Goal: Task Accomplishment & Management: Manage account settings

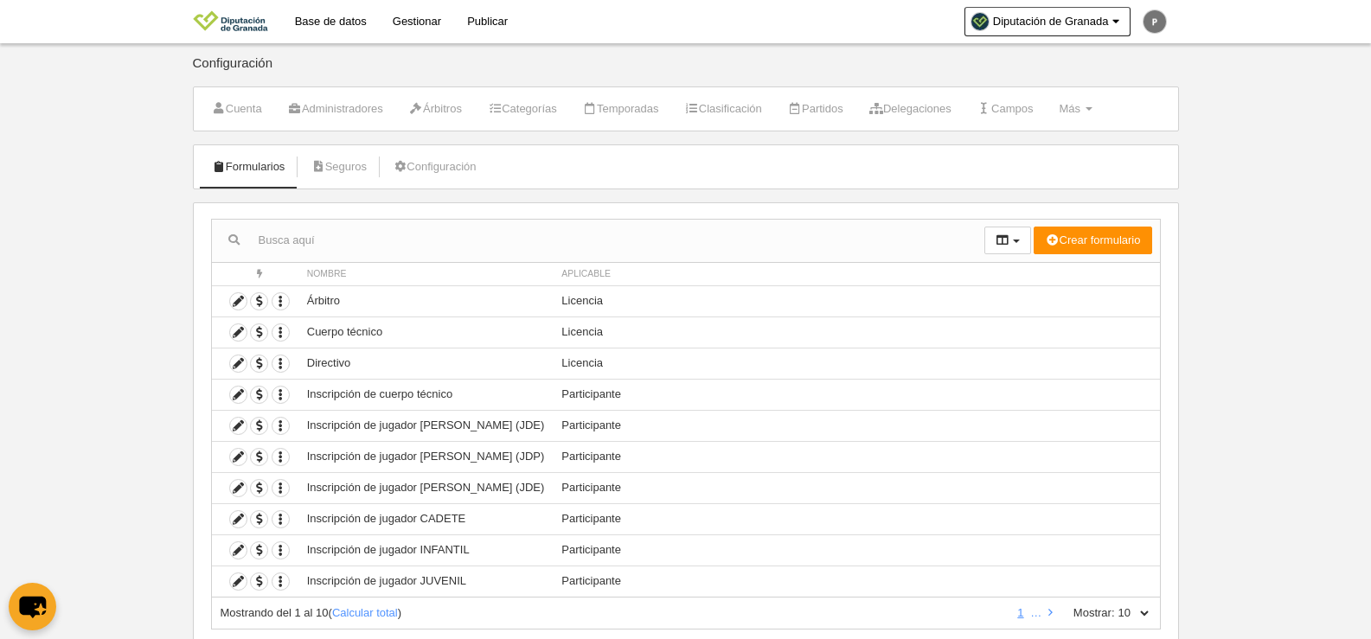
scroll to position [51, 0]
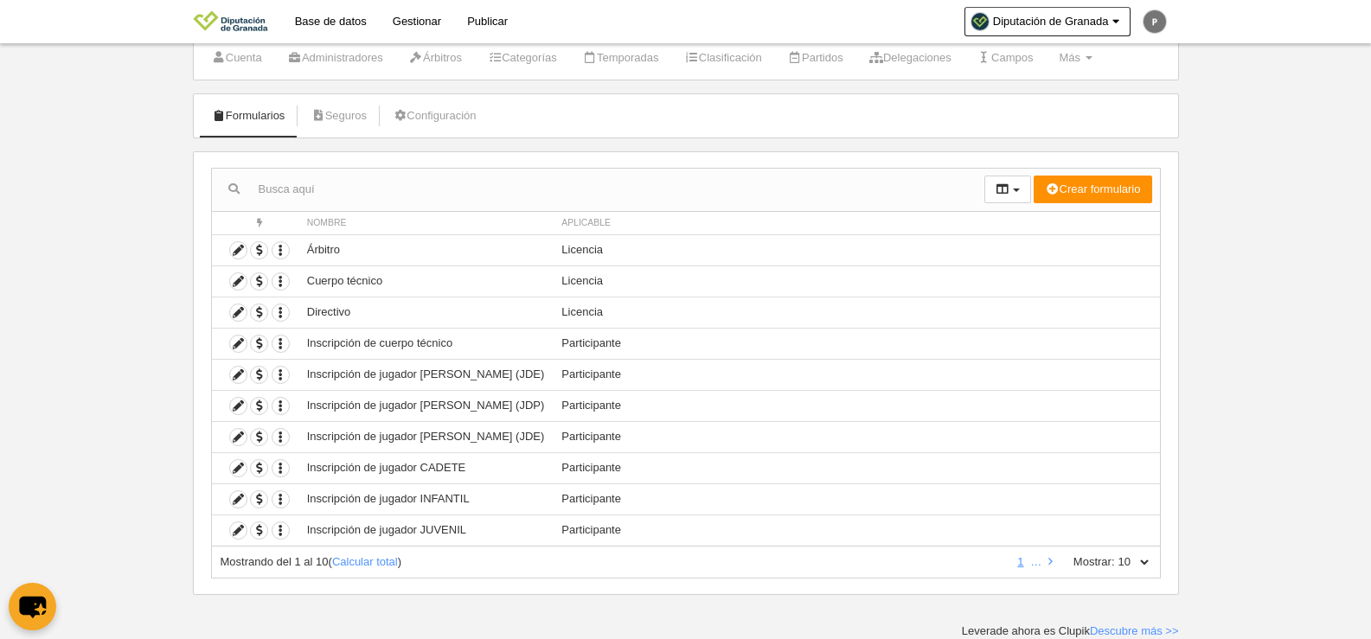
click at [1128, 560] on select "10 25 50 100 500" at bounding box center [1133, 562] width 36 height 16
select select "500"
click at [1115, 554] on select "10 25 50 100 500" at bounding box center [1133, 562] width 36 height 16
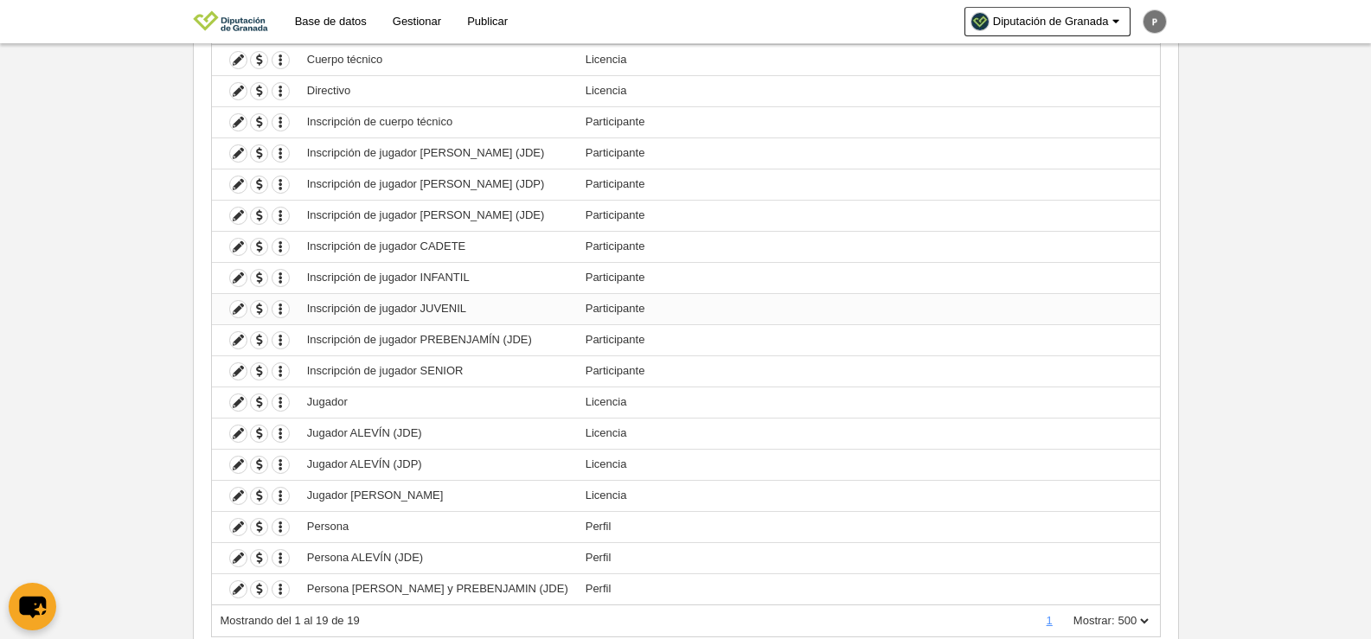
scroll to position [245, 0]
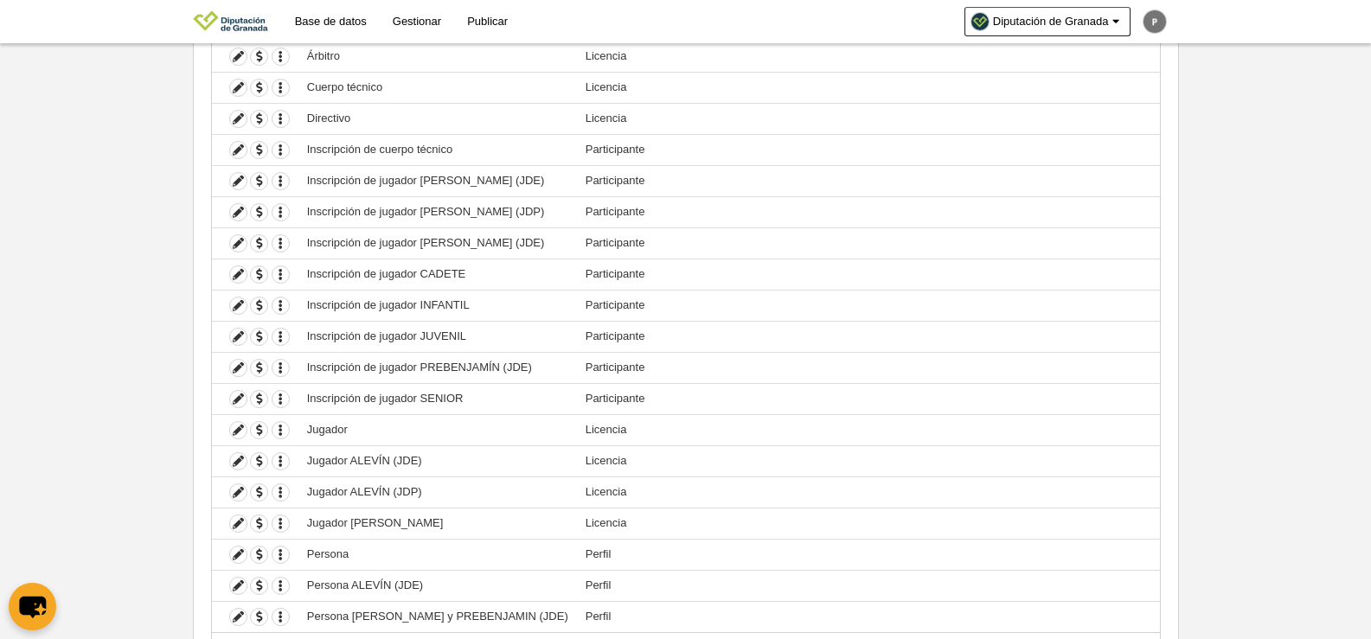
drag, startPoint x: 1368, startPoint y: 285, endPoint x: 1383, endPoint y: 215, distance: 72.4
click at [1370, 215] on html "Base de datos Gestionar Publicar Diputación de [GEOGRAPHIC_DATA] Ajustes genera…" at bounding box center [685, 74] width 1371 height 639
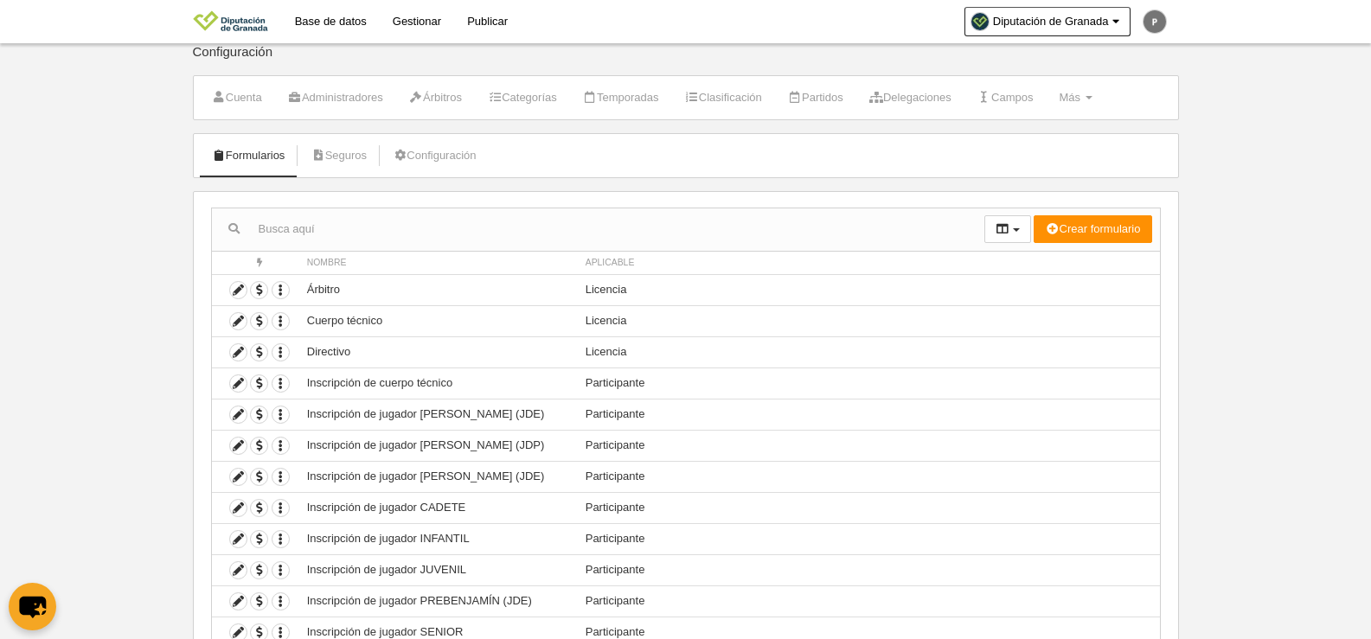
scroll to position [0, 0]
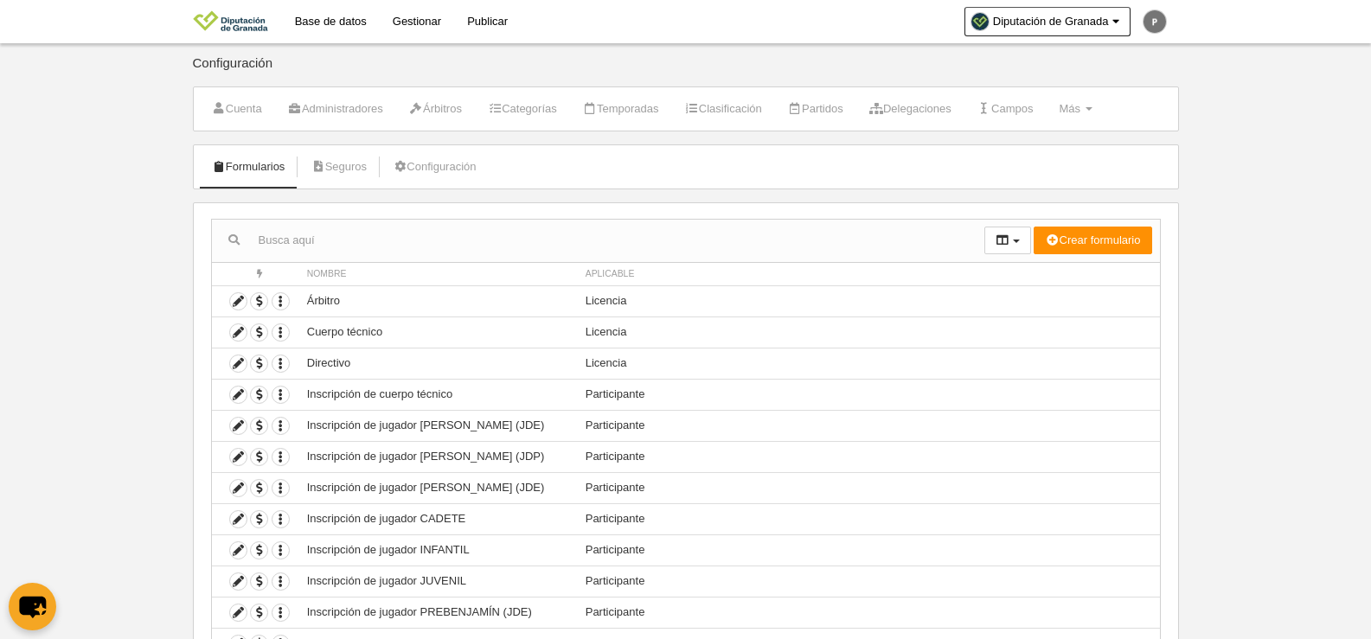
click at [354, 22] on link "Base de datos" at bounding box center [331, 21] width 98 height 43
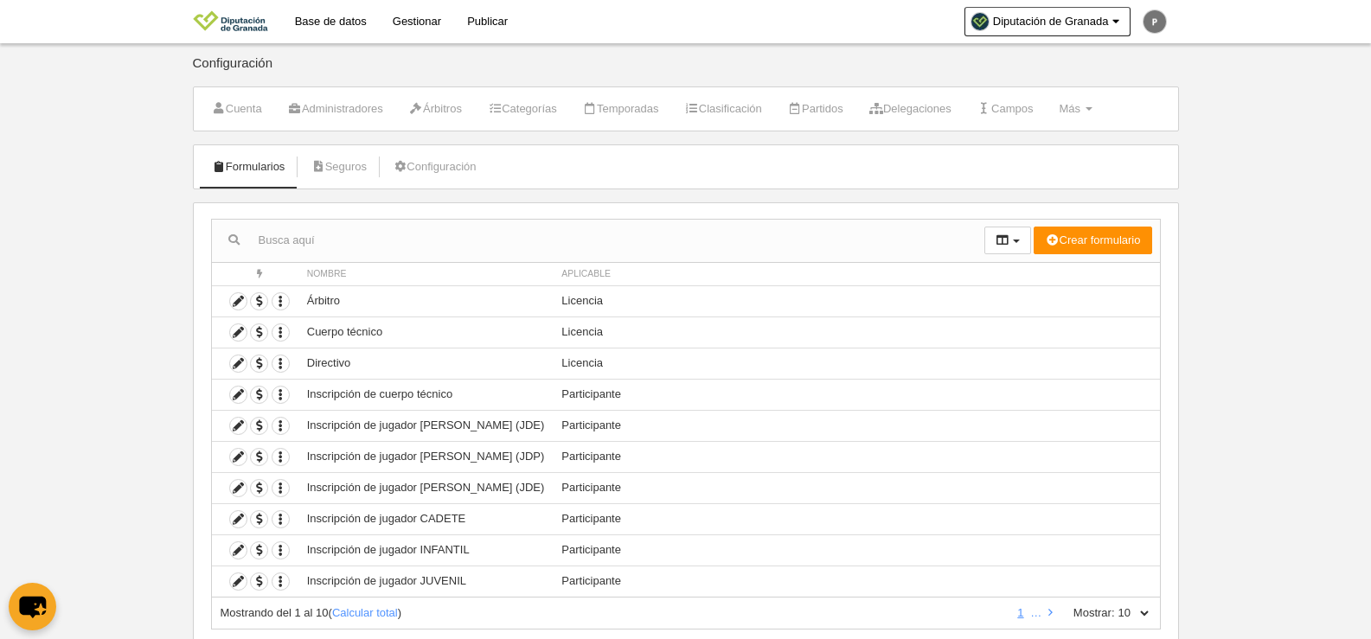
click at [1086, 614] on label "Mostrar:" at bounding box center [1085, 614] width 59 height 16
click at [1115, 614] on select "10 25 50 100 500" at bounding box center [1133, 614] width 36 height 16
click at [1141, 618] on select "10 25 50 100 500" at bounding box center [1133, 614] width 36 height 16
select select "50"
click at [1115, 606] on select "10 25 50 100 500" at bounding box center [1133, 614] width 36 height 16
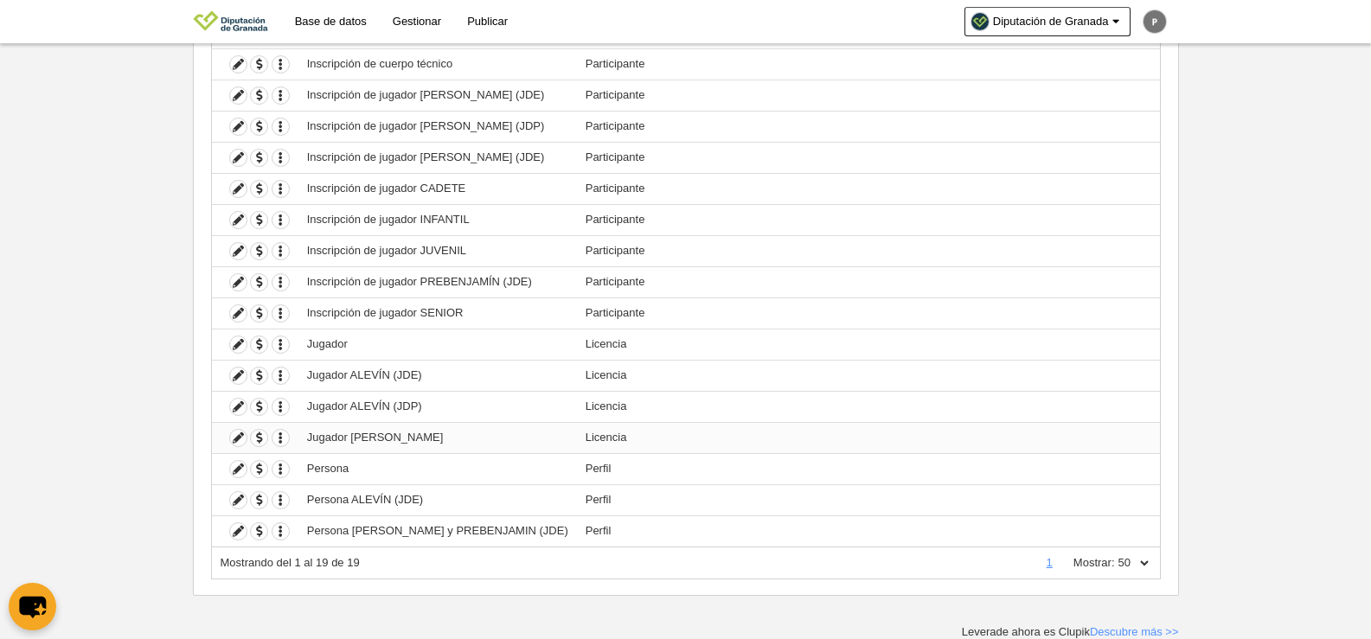
scroll to position [331, 0]
click at [240, 96] on icon at bounding box center [238, 95] width 16 height 16
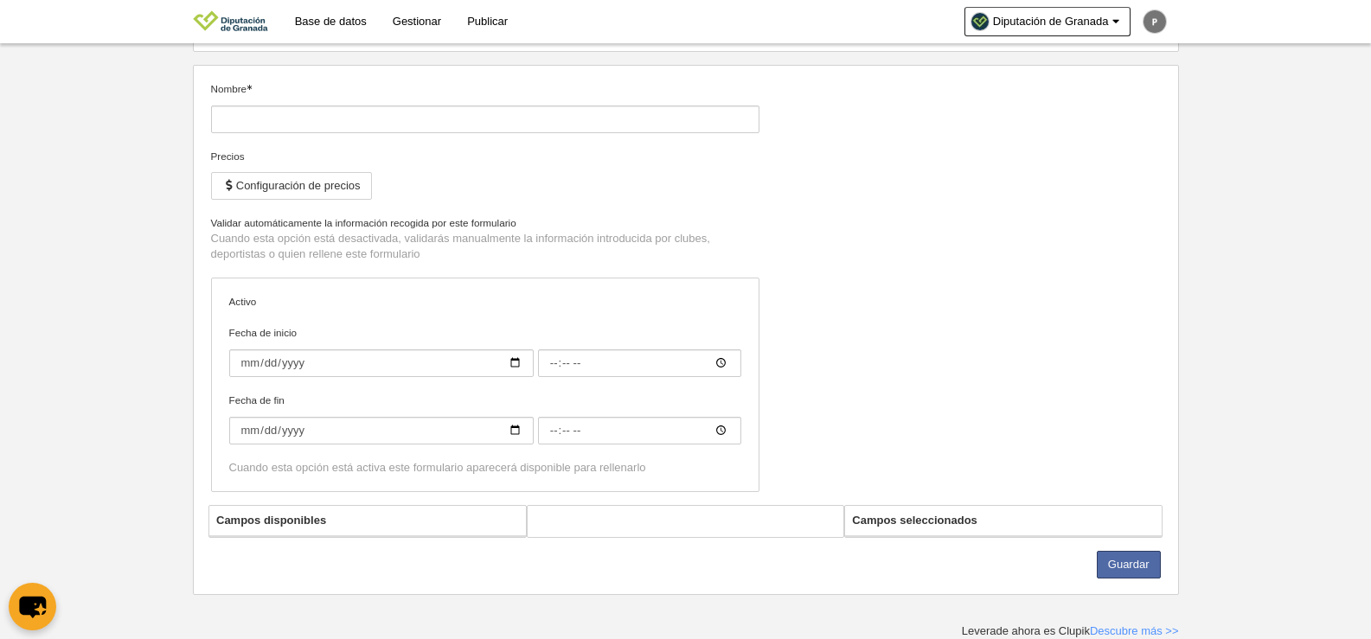
type input "Inscripción de jugador [PERSON_NAME] (JDE)"
checkbox input "true"
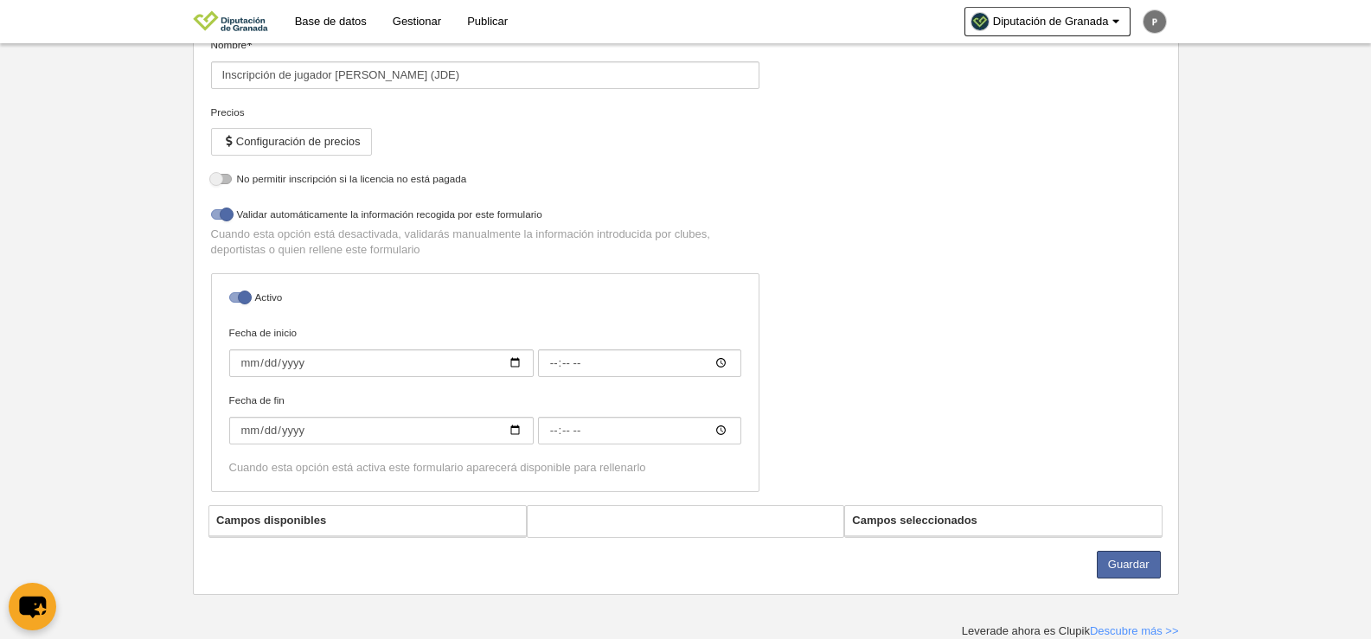
select select "selected"
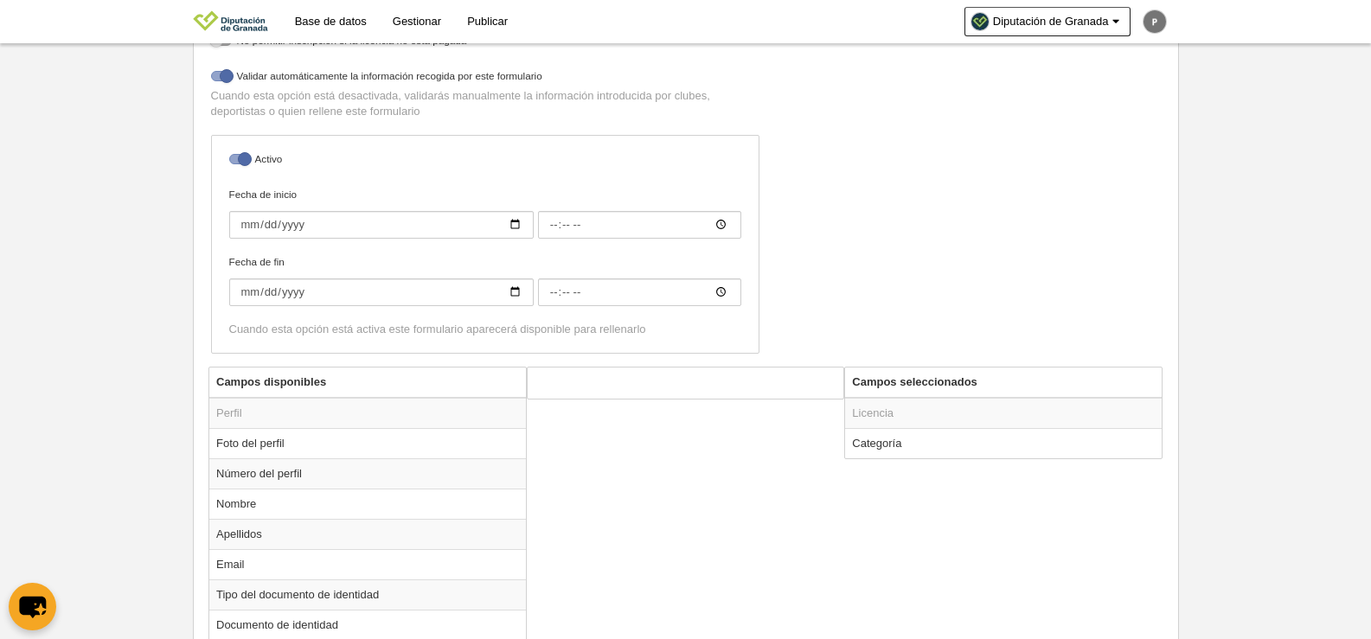
scroll to position [418, 0]
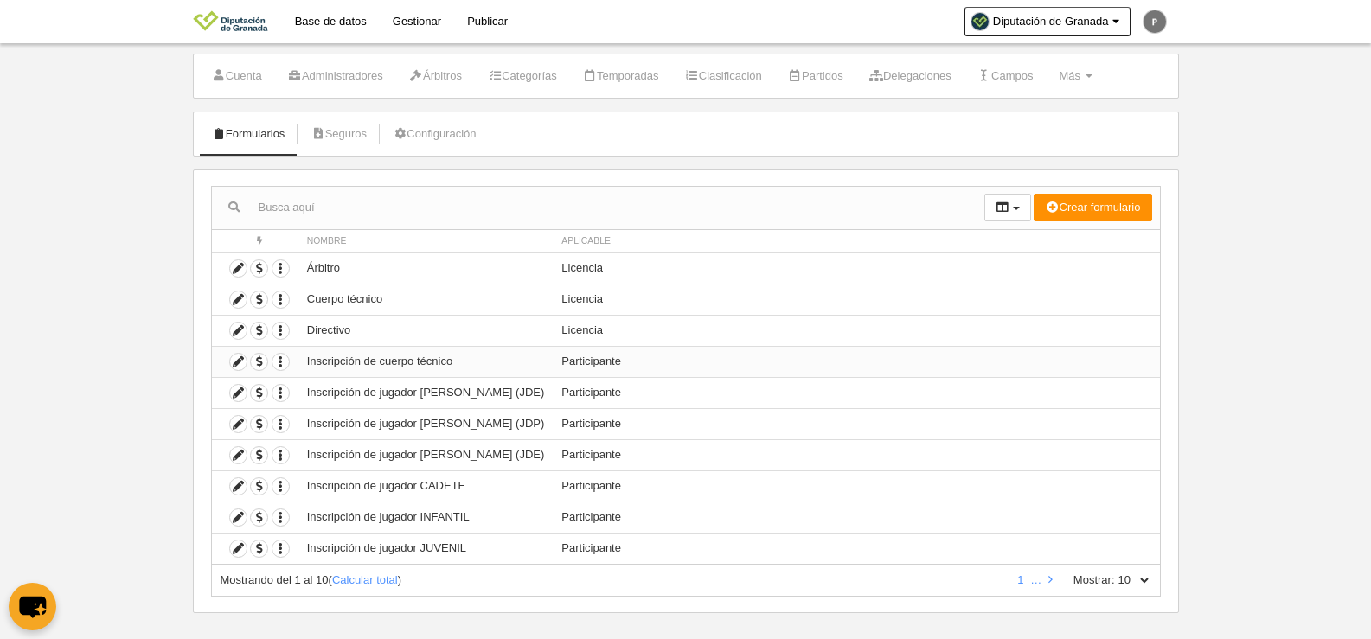
scroll to position [51, 0]
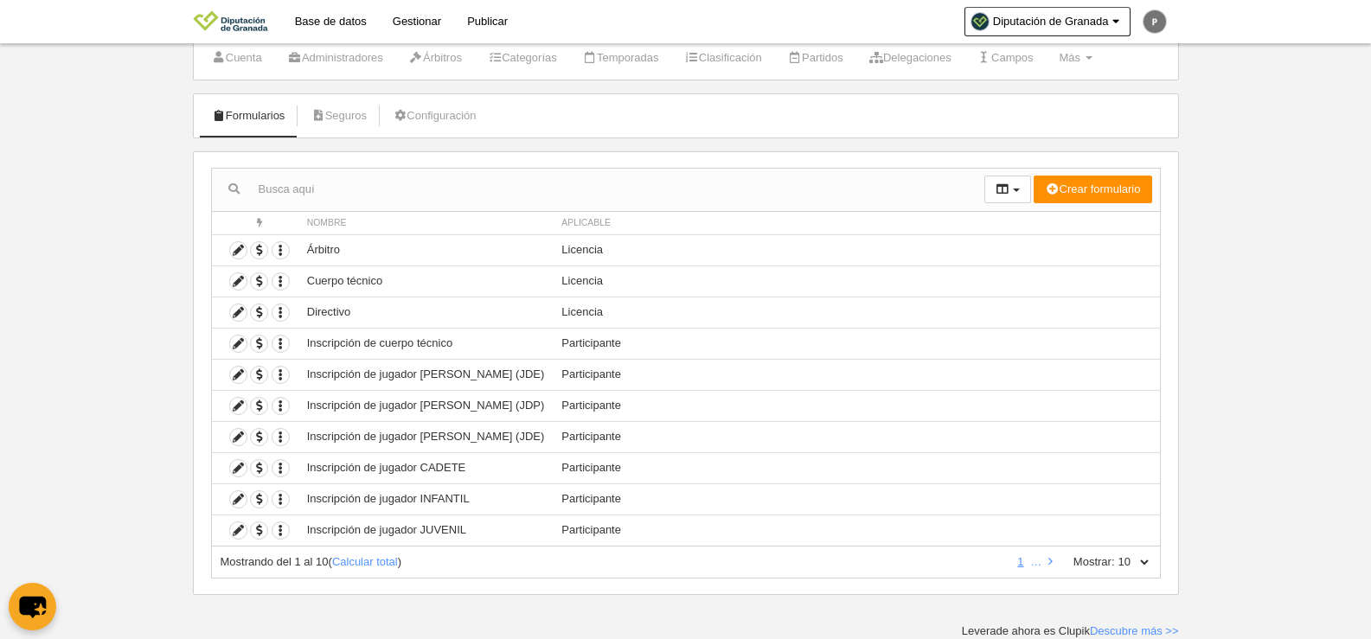
click at [1119, 564] on select "10 25 50 100 500" at bounding box center [1133, 562] width 36 height 16
select select "50"
click at [1115, 554] on select "10 25 50 100 500" at bounding box center [1133, 562] width 36 height 16
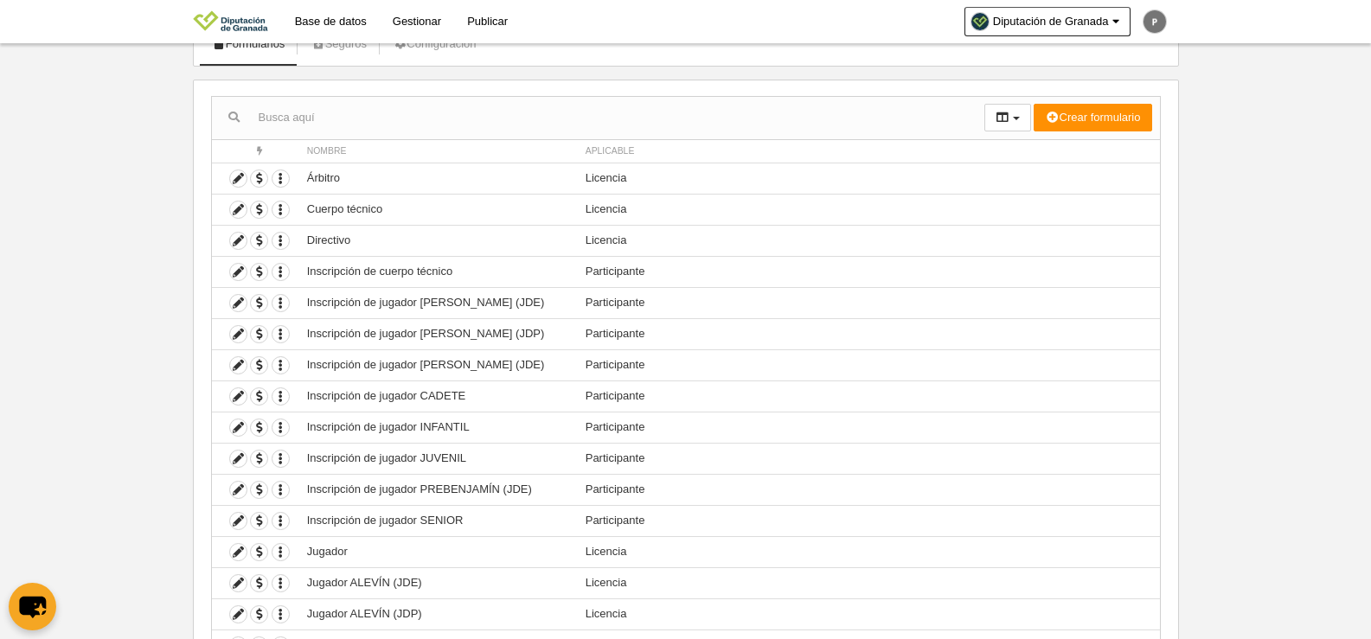
scroll to position [311, 0]
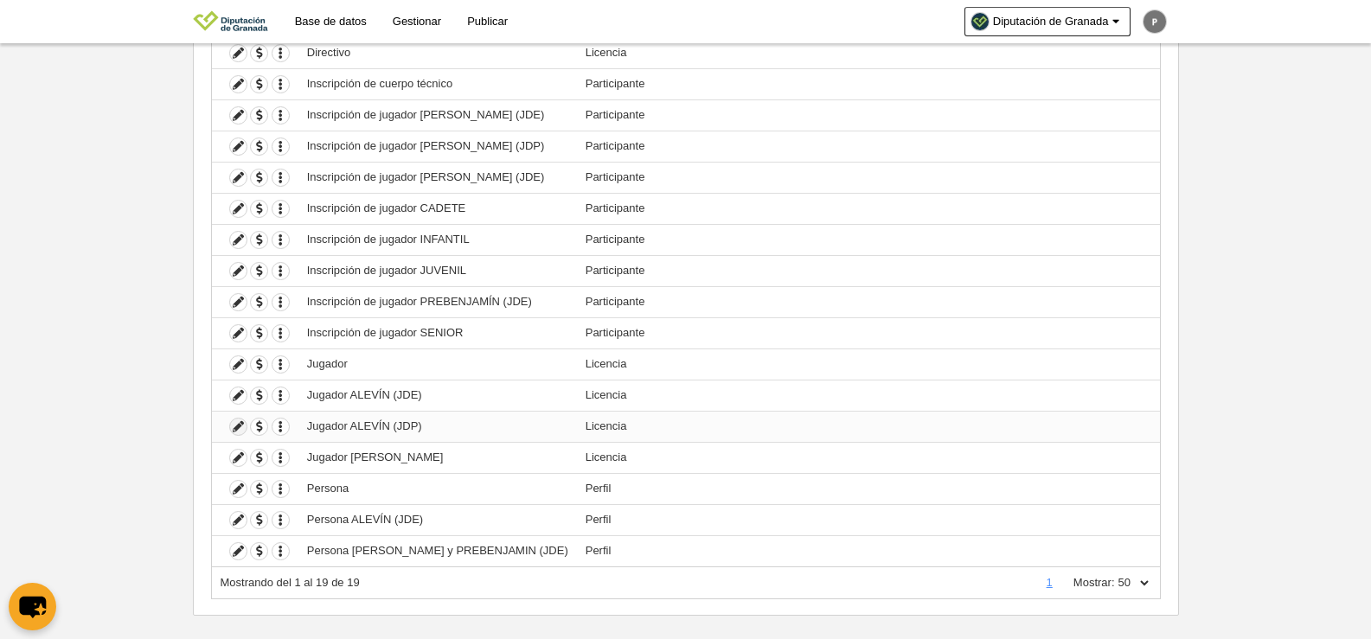
click at [240, 426] on icon at bounding box center [238, 427] width 16 height 16
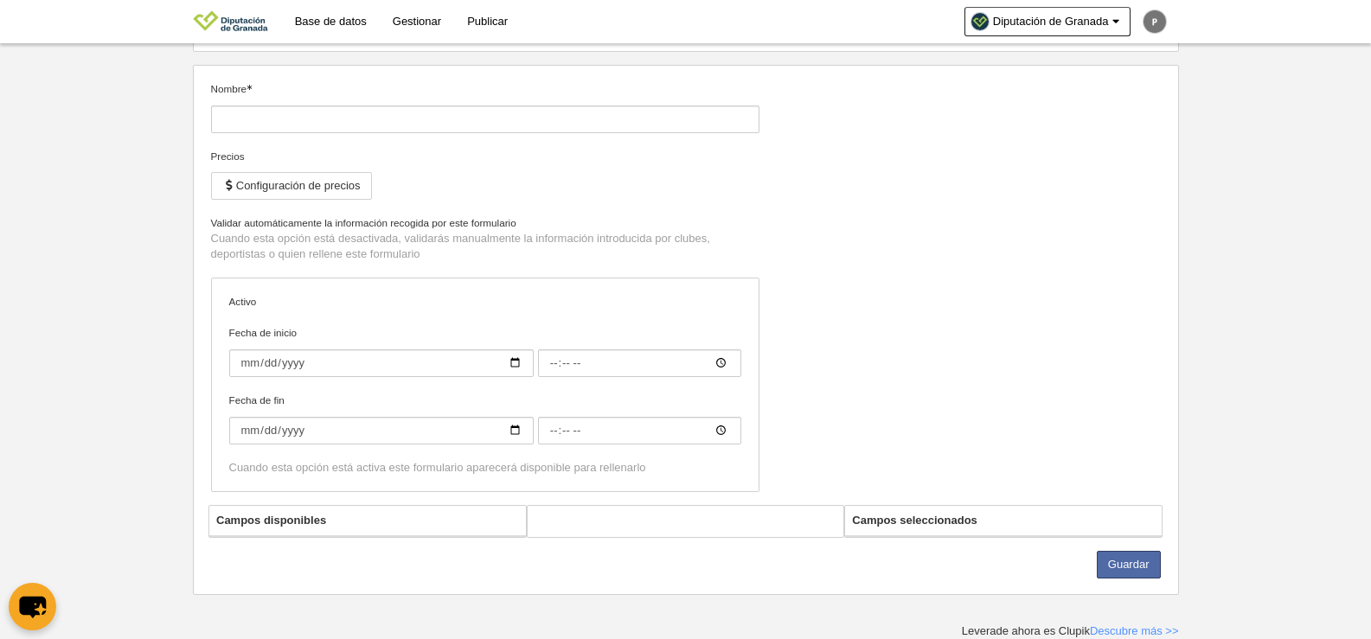
type input "Jugador ALEVÍN (JDP)"
checkbox input "true"
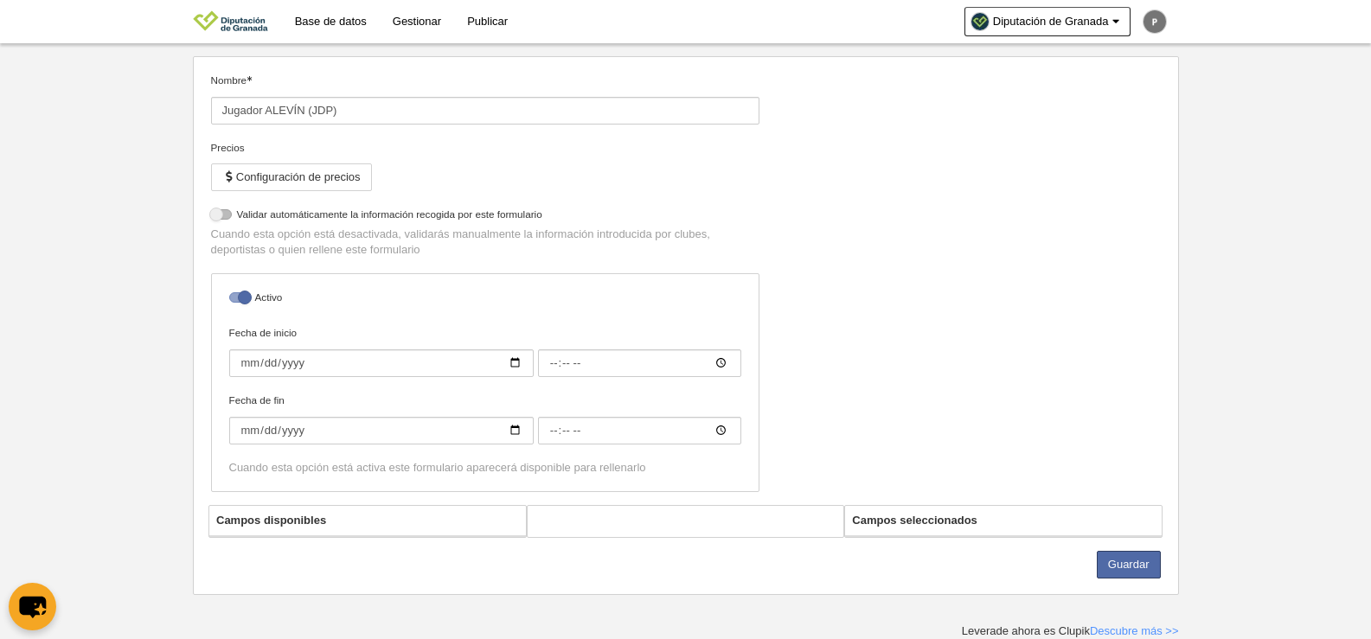
select select "selected"
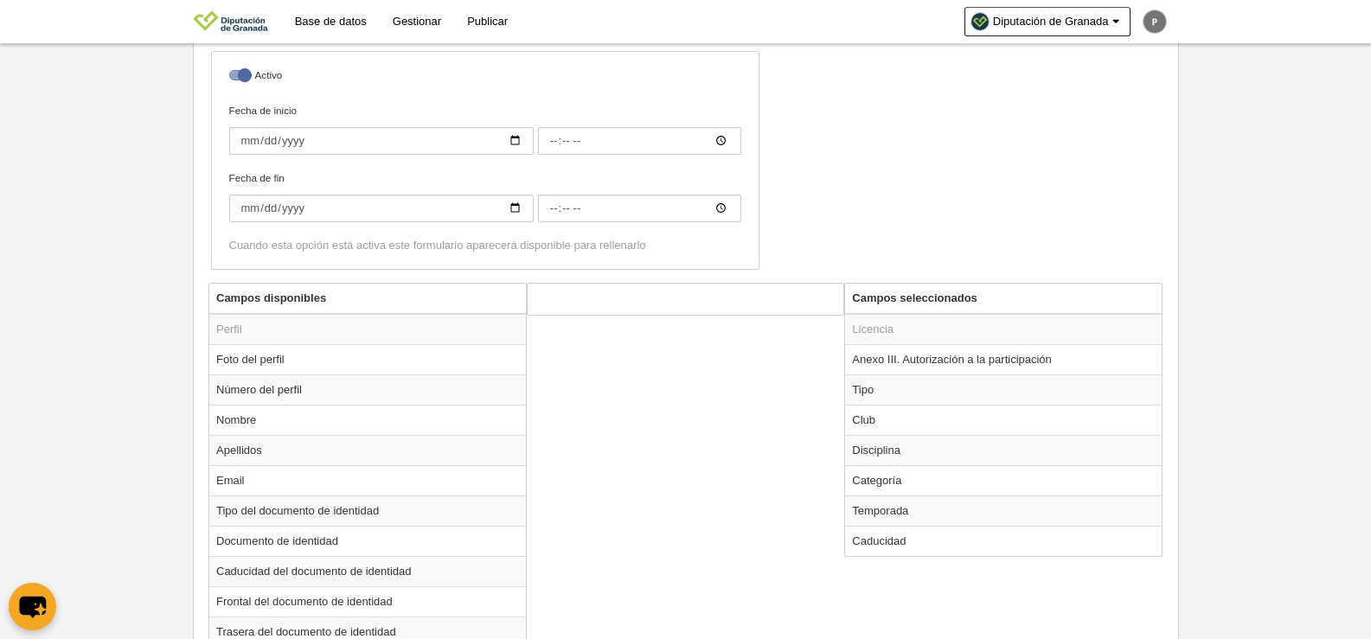
scroll to position [421, 0]
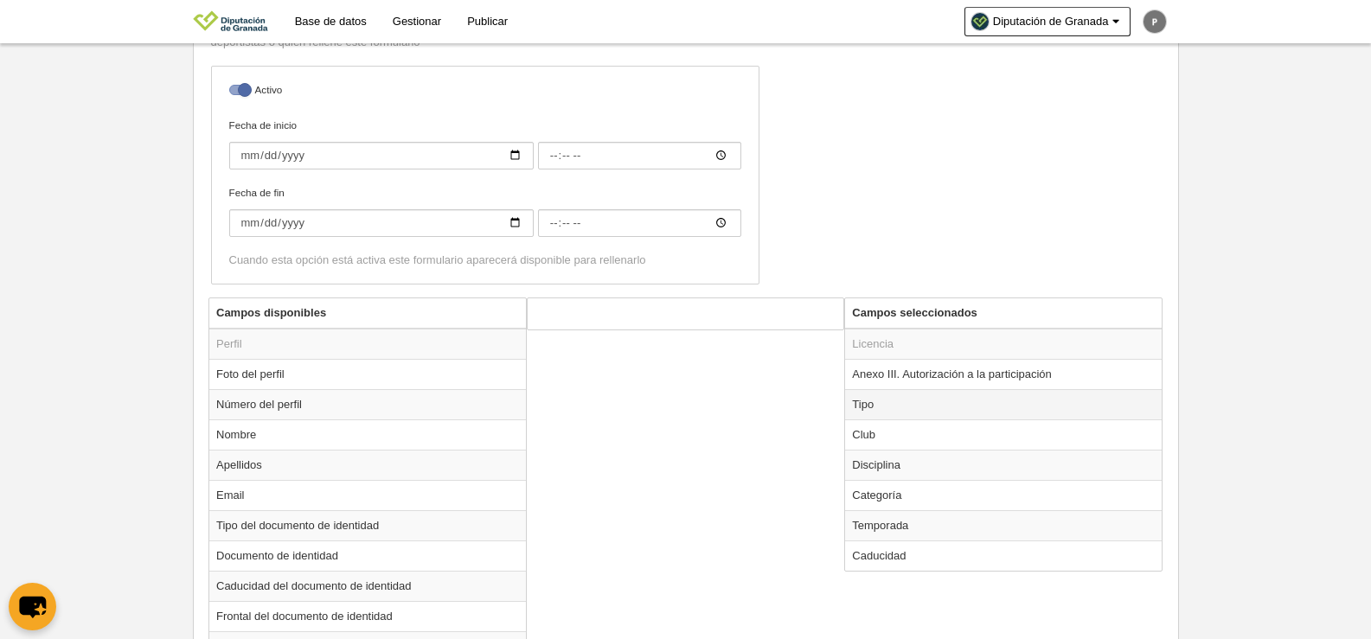
click at [897, 409] on td "Tipo" at bounding box center [1003, 404] width 317 height 30
radio input "true"
select select "player"
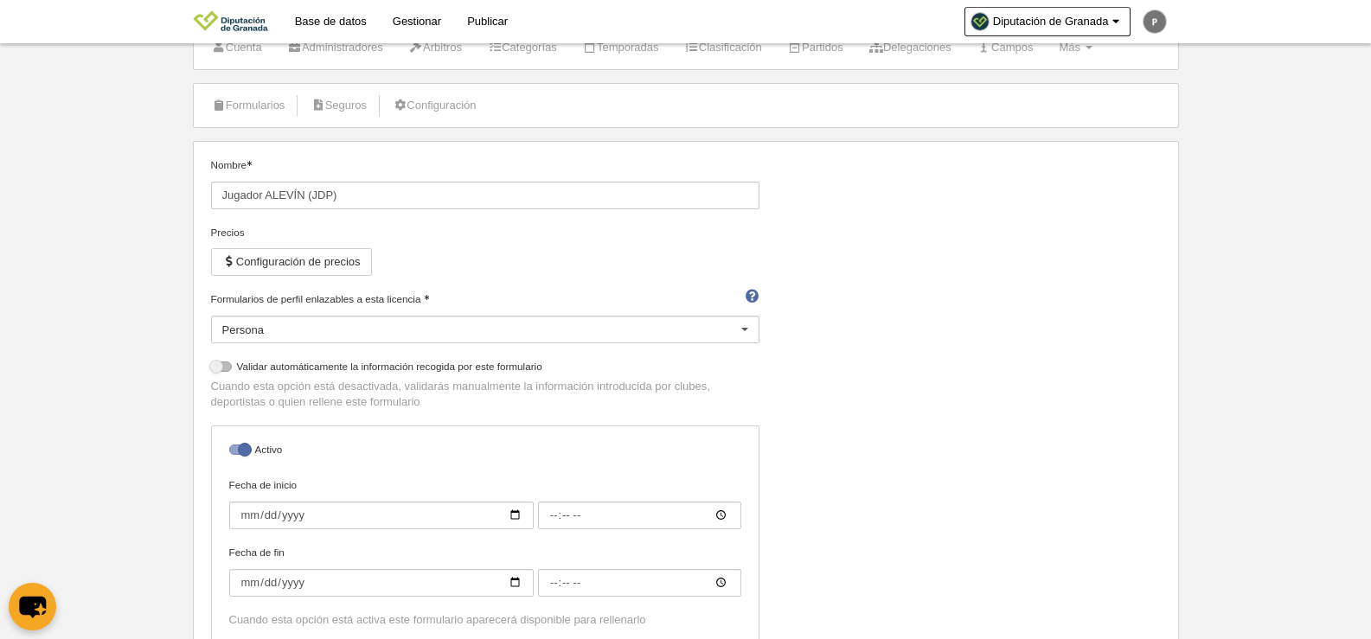
scroll to position [0, 0]
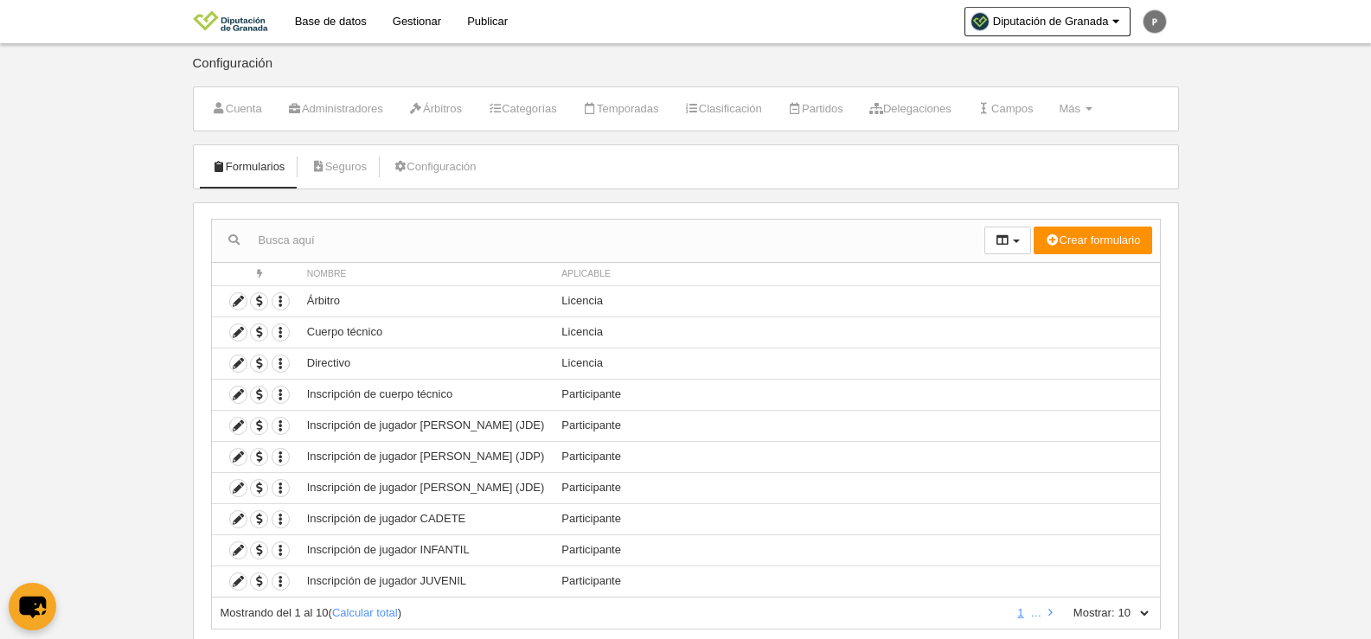
click at [1114, 603] on div "Mostrando del 1 al 10 ( Calcular total ) 1 … Mostrar: 10 25 50 100 500" at bounding box center [686, 614] width 950 height 32
click at [1123, 611] on select "10 25 50 100 500" at bounding box center [1133, 614] width 36 height 16
select select "50"
click at [1115, 606] on select "10 25 50 100 500" at bounding box center [1133, 614] width 36 height 16
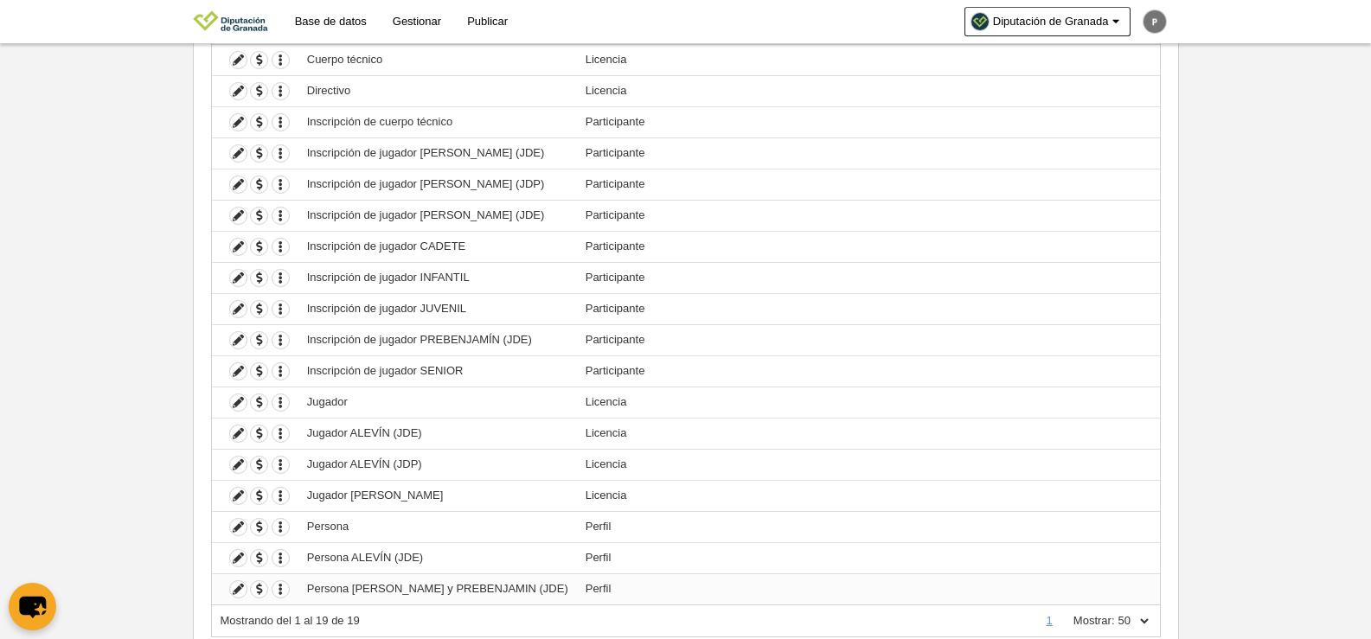
scroll to position [331, 0]
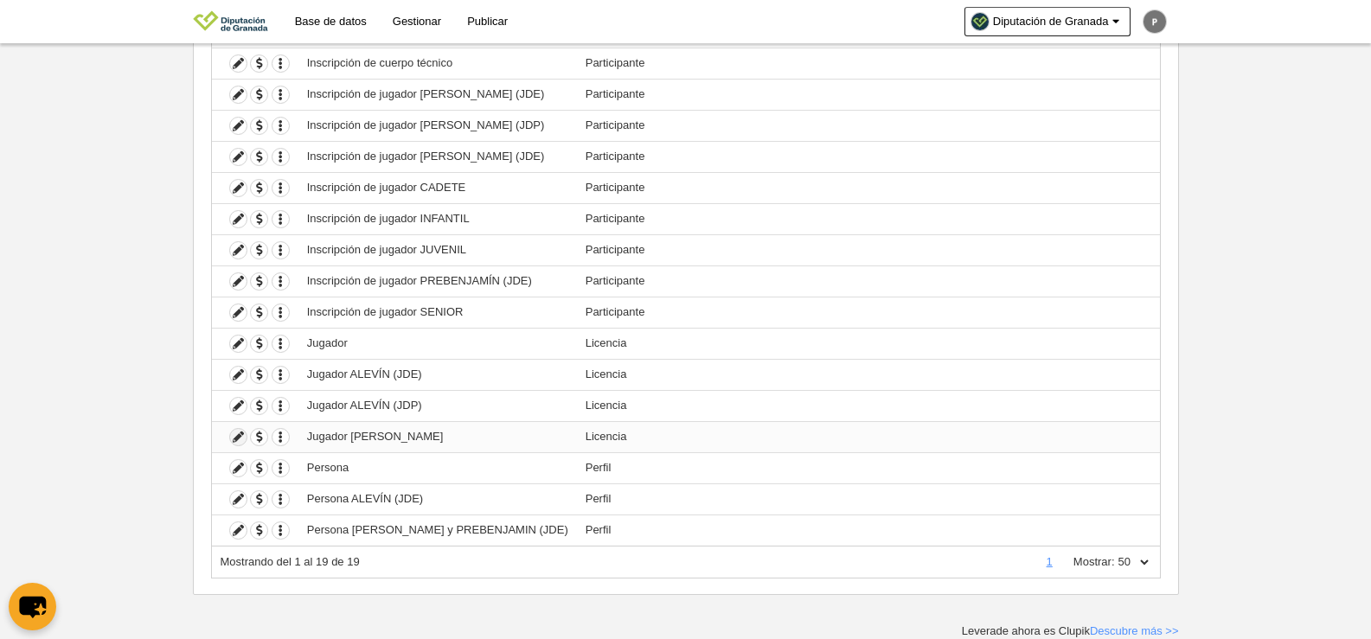
click at [238, 436] on icon at bounding box center [238, 437] width 16 height 16
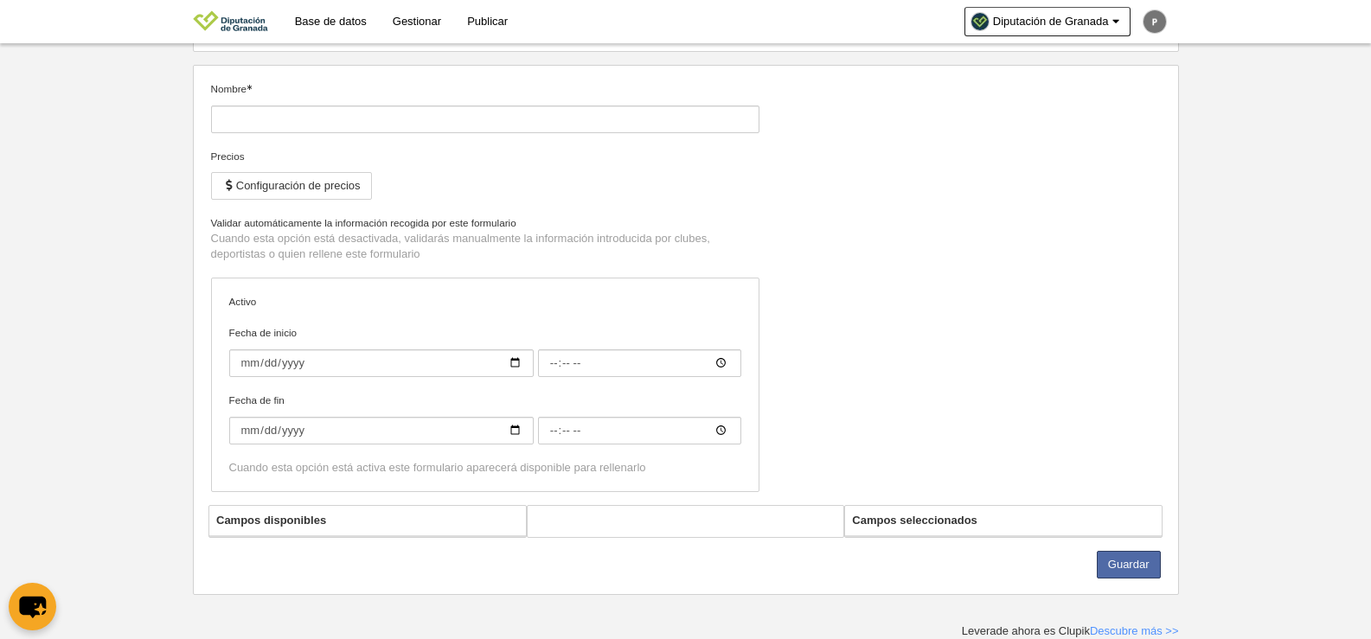
type input "Jugador [PERSON_NAME]"
checkbox input "true"
select select "selected"
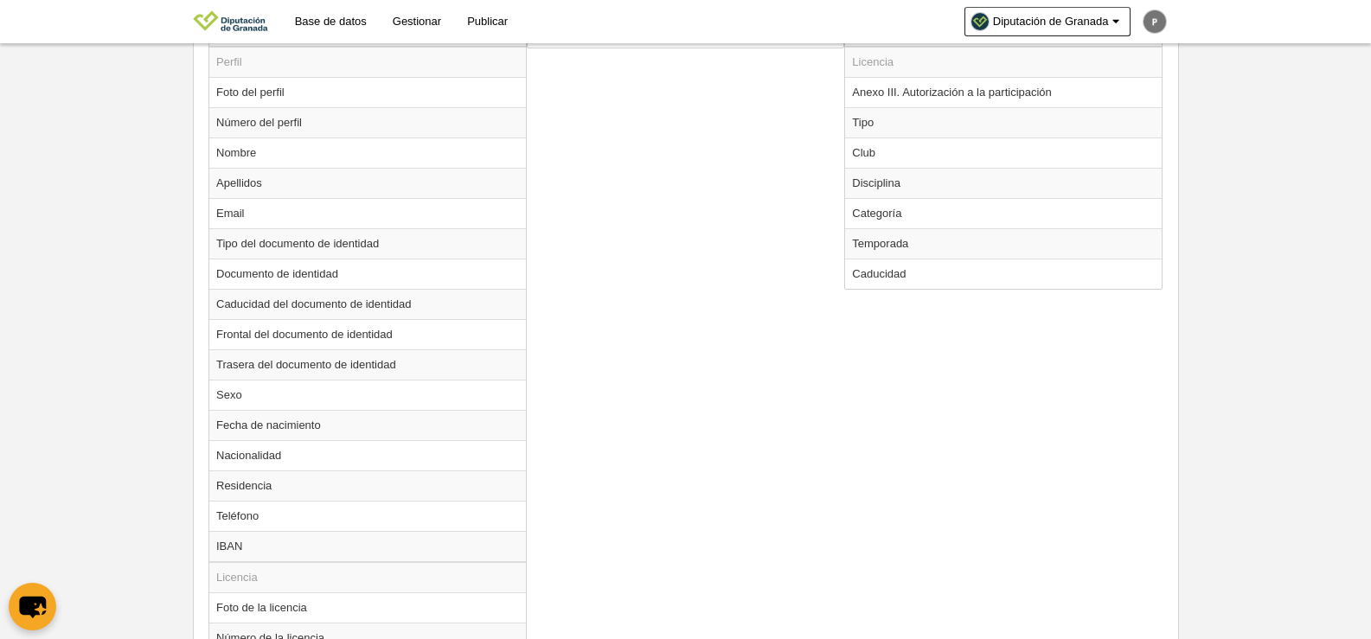
scroll to position [702, 0]
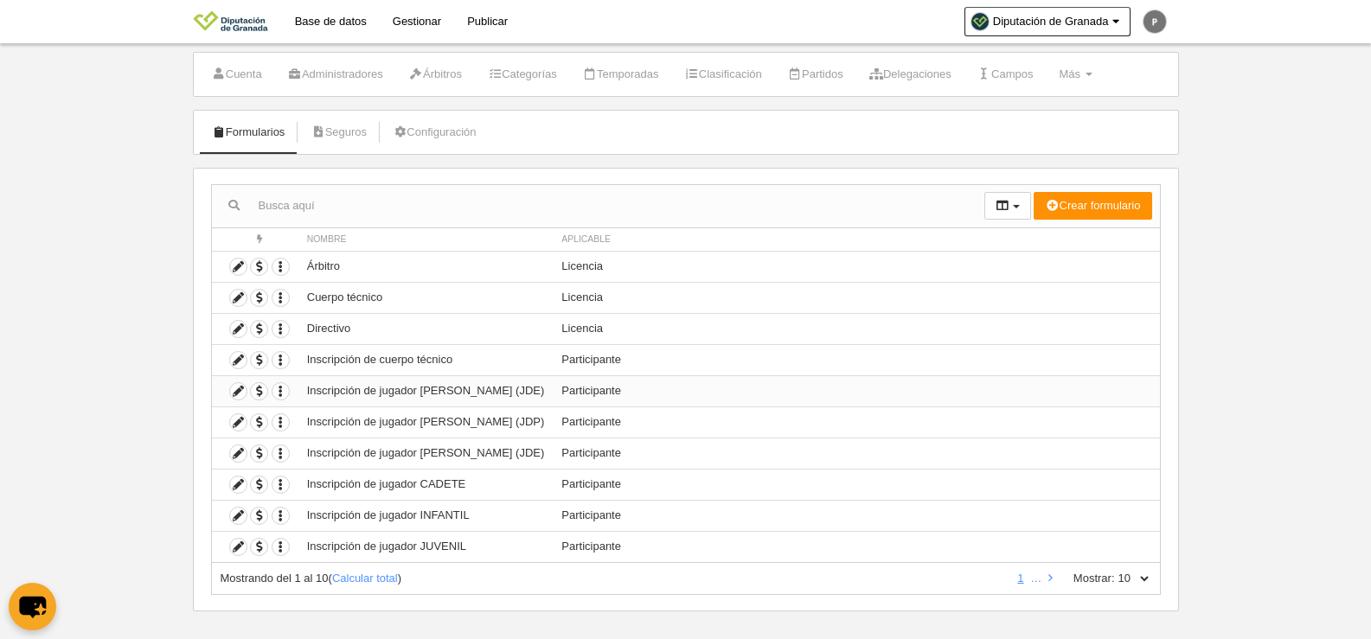
scroll to position [51, 0]
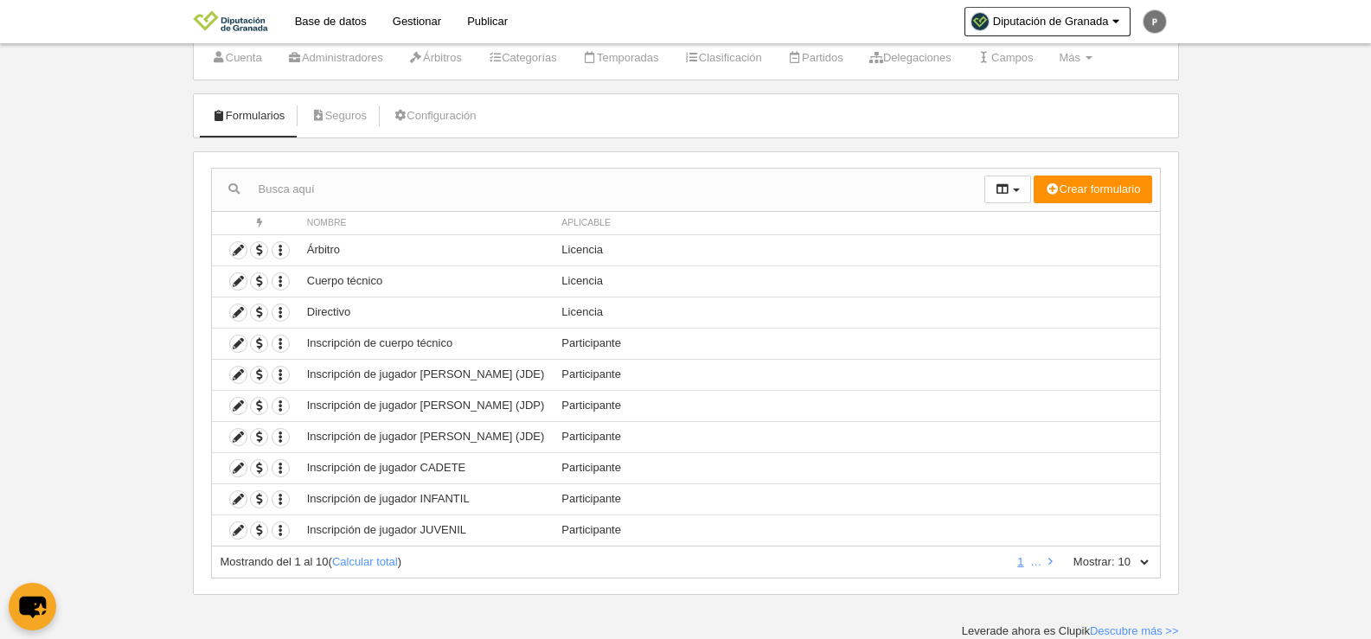
click at [1144, 565] on select "10 25 50 100 500" at bounding box center [1133, 562] width 36 height 16
select select "100"
click at [1115, 554] on select "10 25 50 100 500" at bounding box center [1133, 562] width 36 height 16
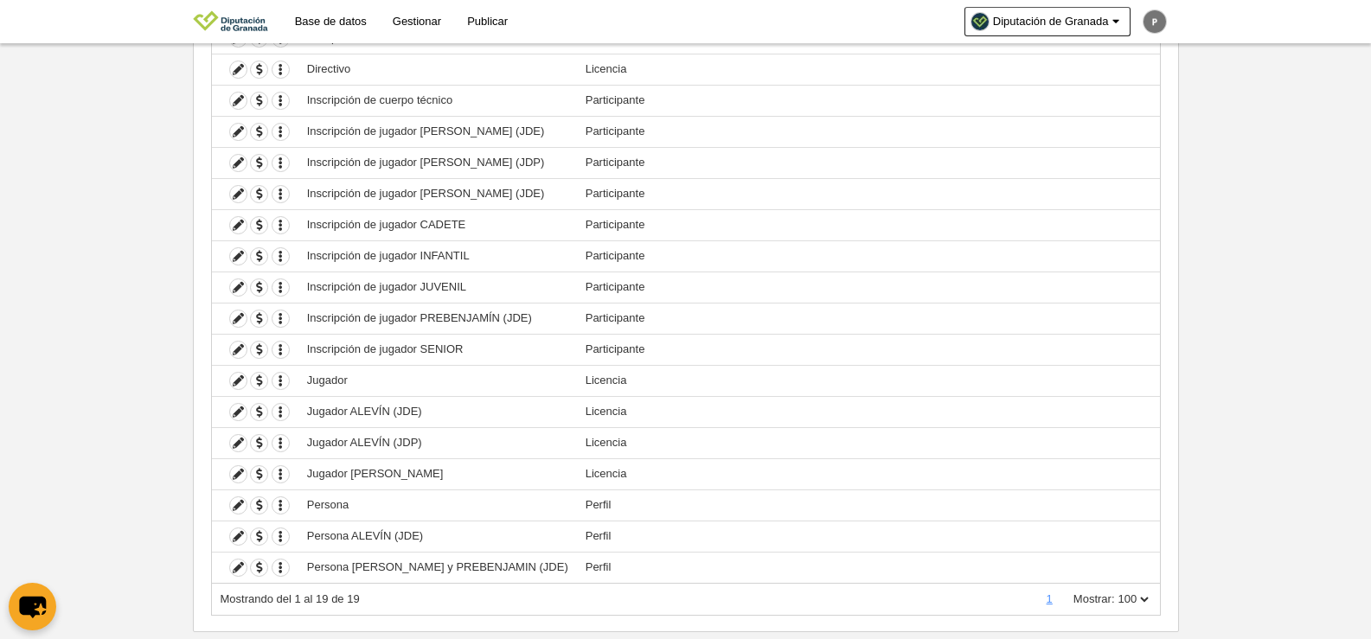
scroll to position [331, 0]
